Goal: Check status: Check status

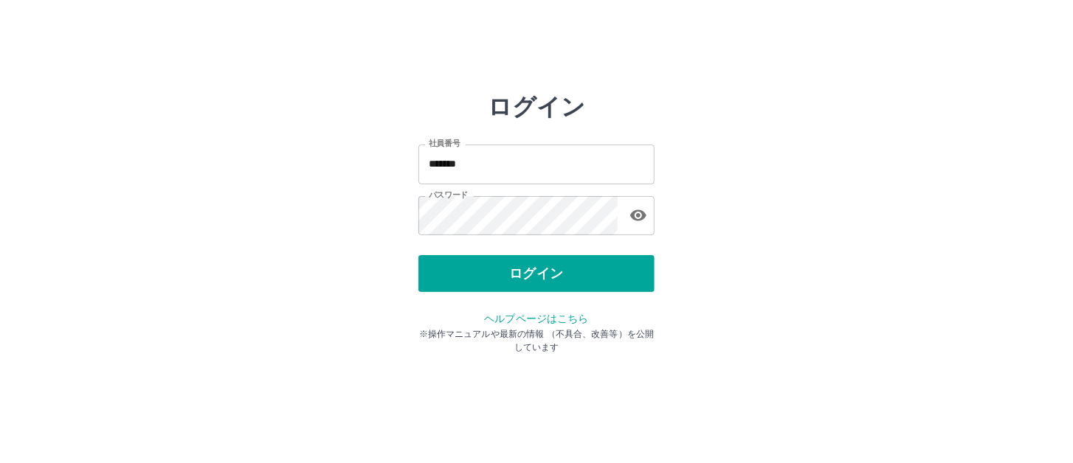
click at [638, 280] on button "ログイン" at bounding box center [536, 273] width 236 height 37
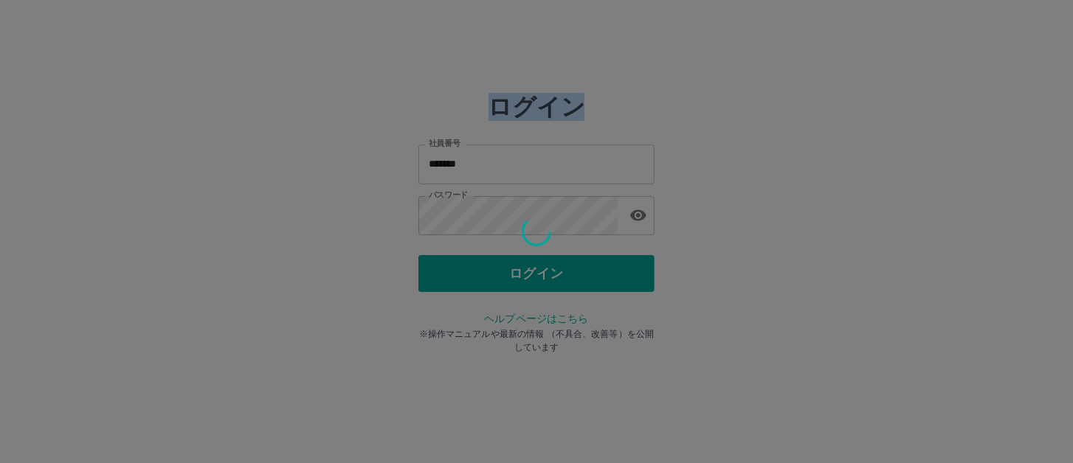
click at [638, 280] on div at bounding box center [536, 231] width 1073 height 463
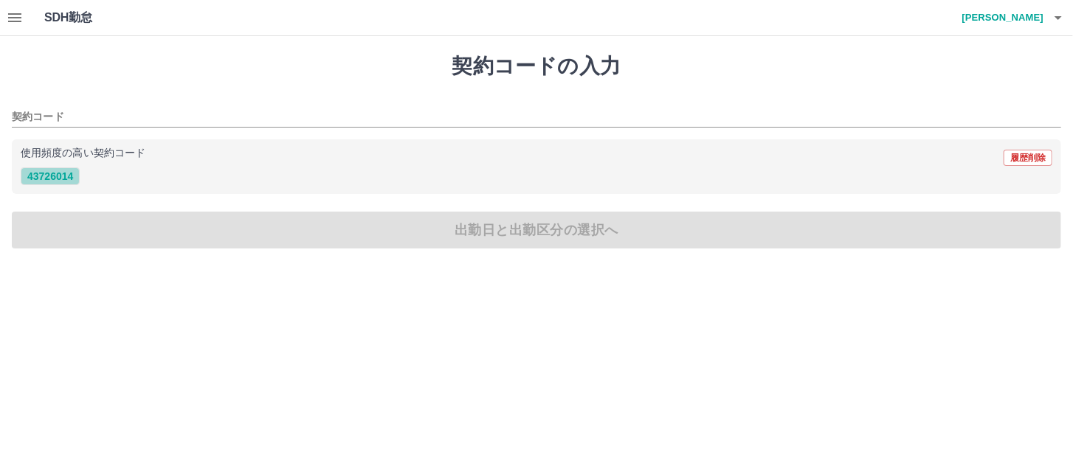
click at [66, 172] on button "43726014" at bounding box center [50, 176] width 59 height 18
type input "********"
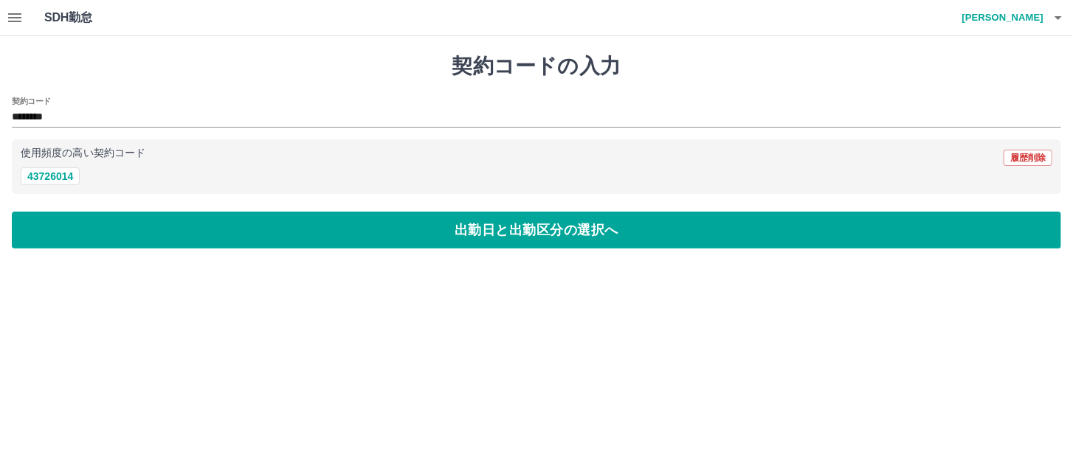
click at [10, 16] on icon "button" at bounding box center [15, 18] width 18 height 18
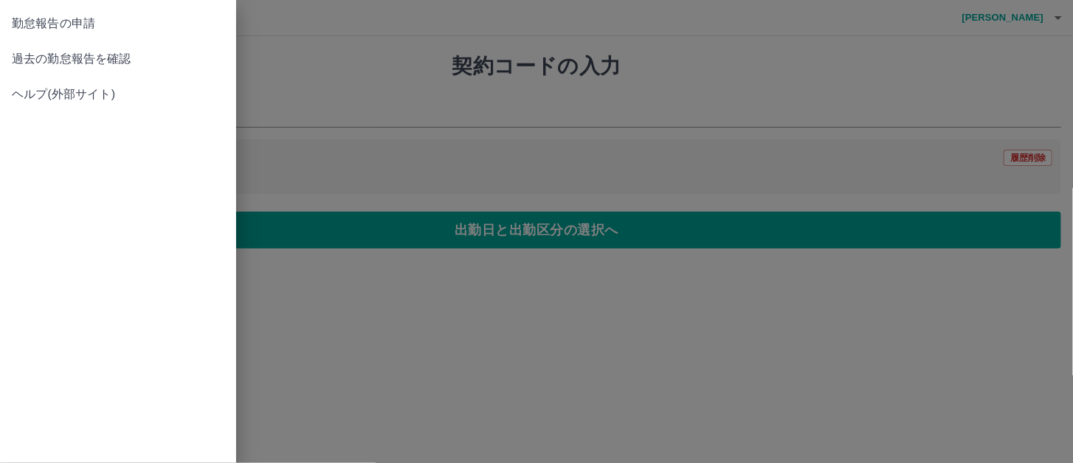
click at [32, 56] on span "過去の勤怠報告を確認" at bounding box center [118, 59] width 212 height 18
